Goal: Task Accomplishment & Management: Manage account settings

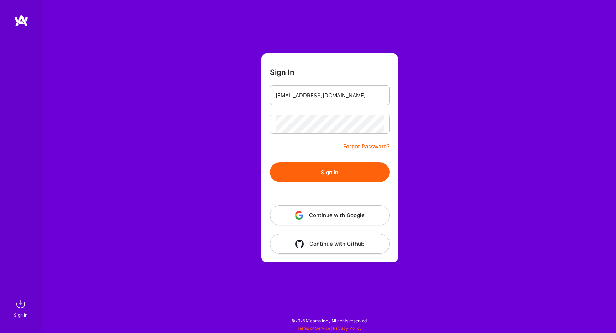
click at [306, 171] on button "Sign In" at bounding box center [330, 172] width 120 height 20
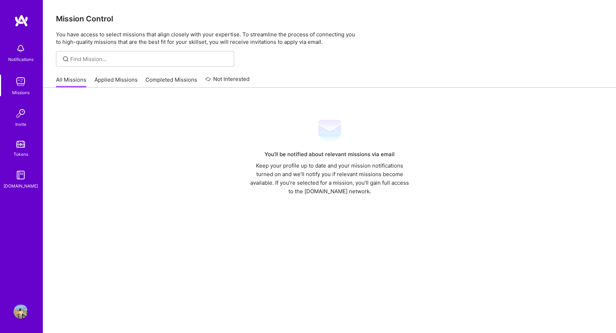
drag, startPoint x: 126, startPoint y: 82, endPoint x: 121, endPoint y: 82, distance: 5.0
click at [126, 82] on link "Applied Missions" at bounding box center [115, 82] width 43 height 12
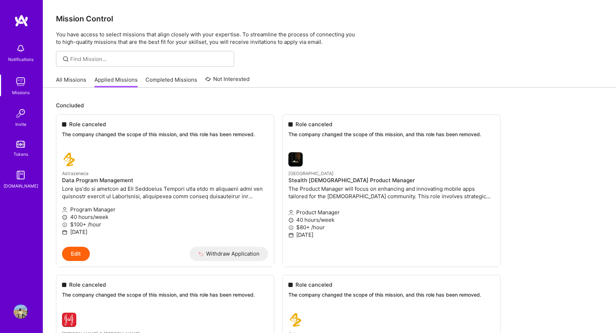
click at [162, 80] on link "Completed Missions" at bounding box center [171, 82] width 52 height 12
